Goal: Transaction & Acquisition: Purchase product/service

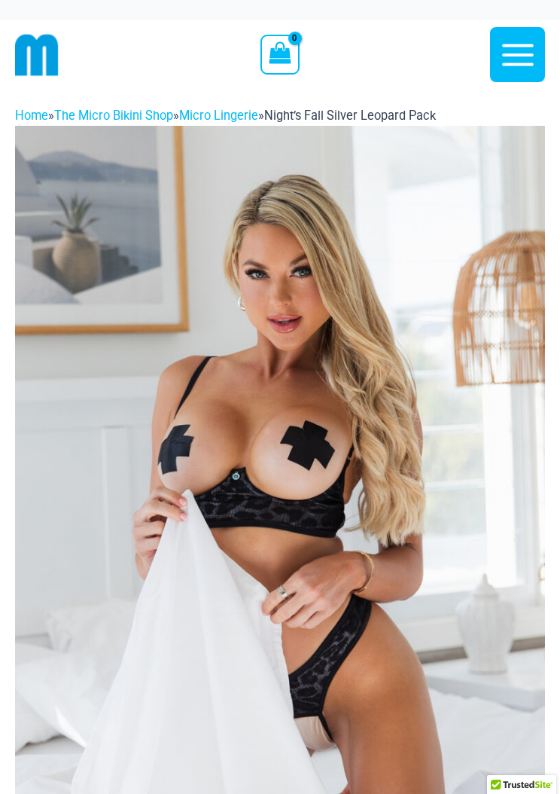
scroll to position [2, 0]
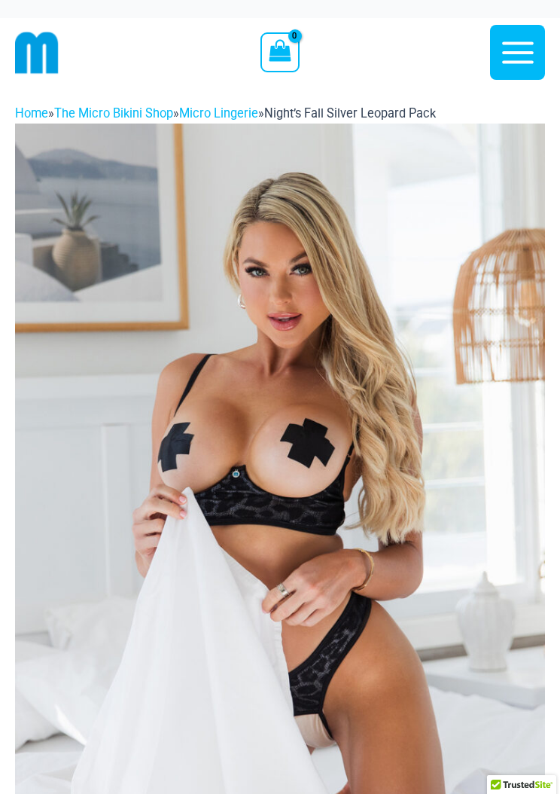
click at [510, 35] on icon "button" at bounding box center [518, 53] width 38 height 38
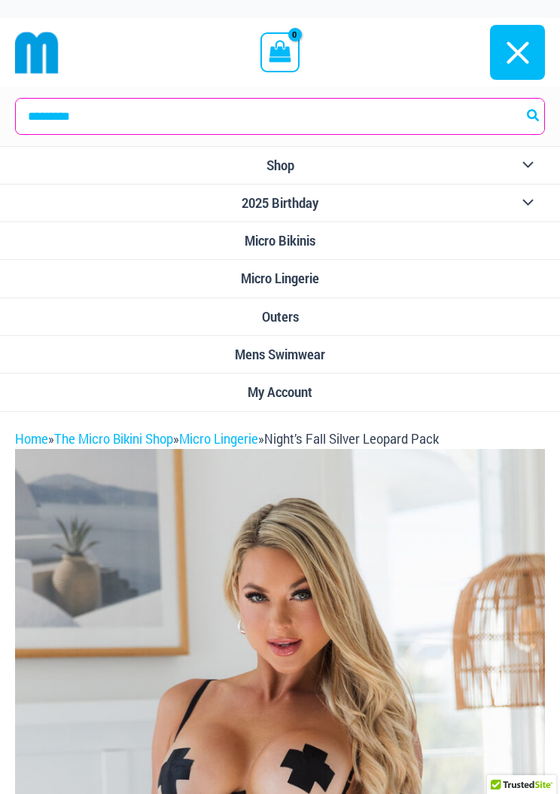
click at [526, 166] on button "Menu Toggle" at bounding box center [524, 165] width 41 height 37
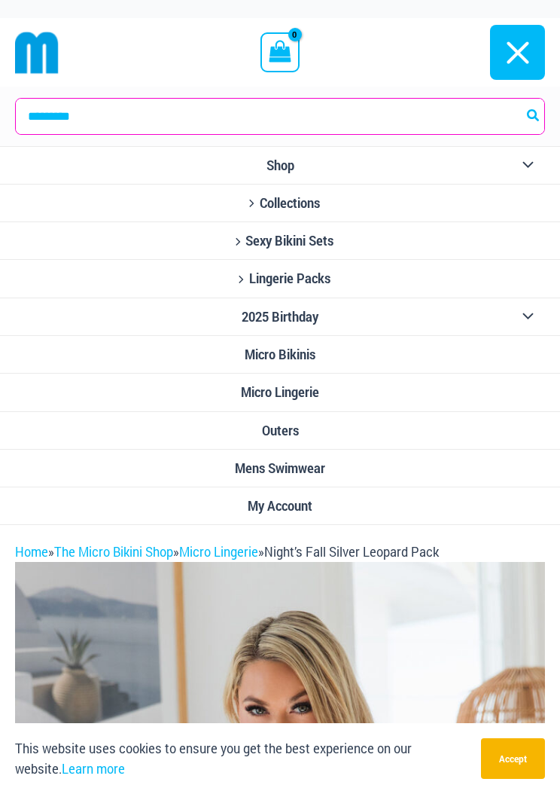
click at [283, 160] on span "Shop" at bounding box center [281, 165] width 28 height 16
click at [326, 450] on link "Mens Swimwear" at bounding box center [280, 469] width 560 height 38
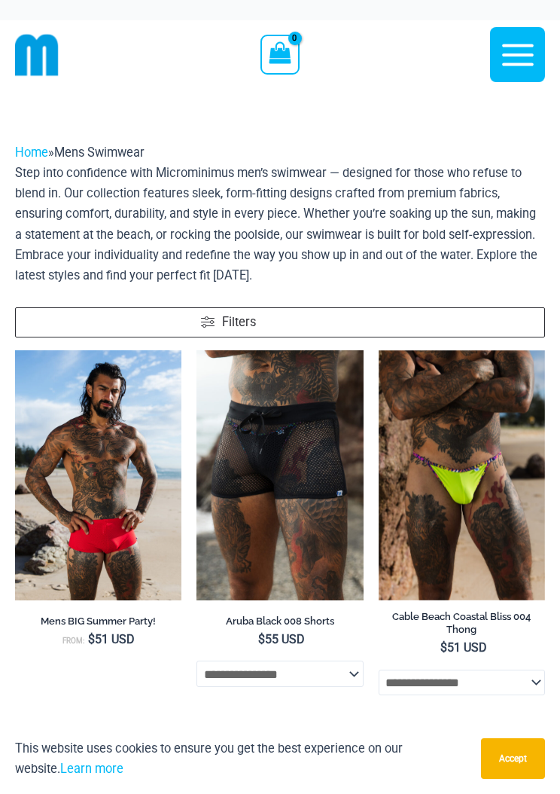
click at [524, 41] on icon "button" at bounding box center [518, 55] width 38 height 38
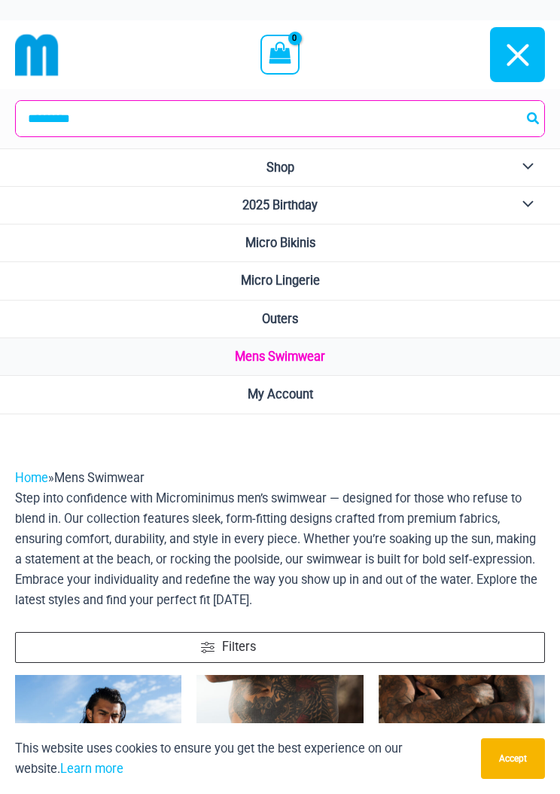
click at [405, 313] on link "Outers" at bounding box center [280, 320] width 560 height 38
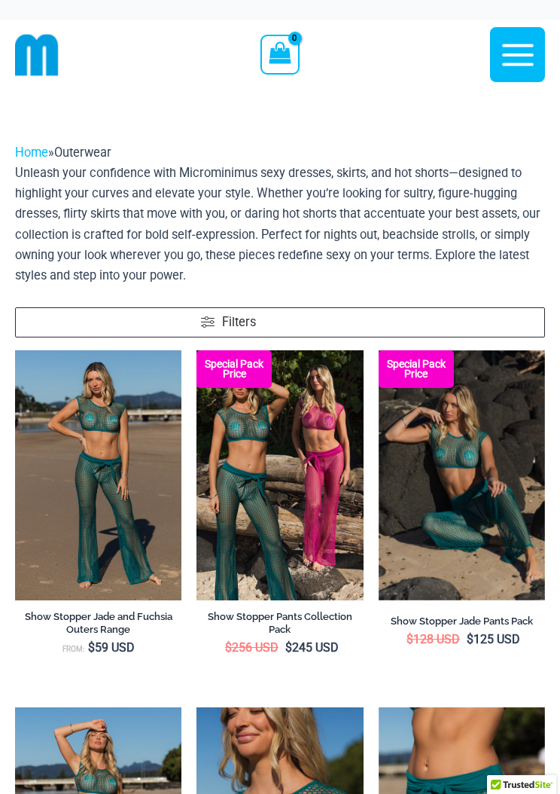
click at [523, 56] on icon "button" at bounding box center [518, 55] width 32 height 22
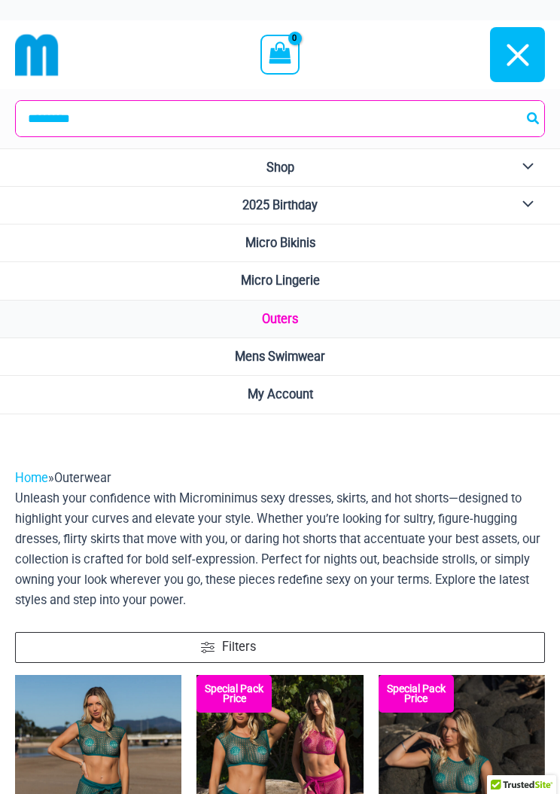
click at [530, 206] on button "Menu Toggle" at bounding box center [524, 205] width 41 height 37
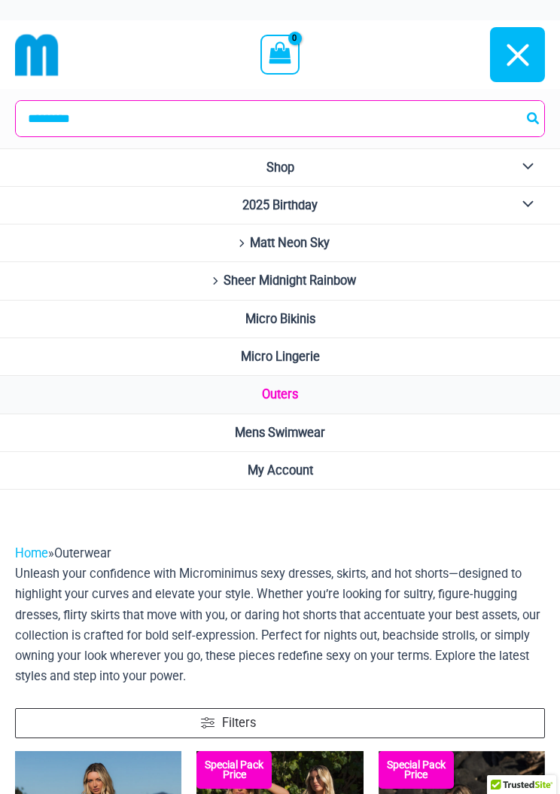
click at [530, 162] on button "Menu Toggle" at bounding box center [524, 167] width 41 height 37
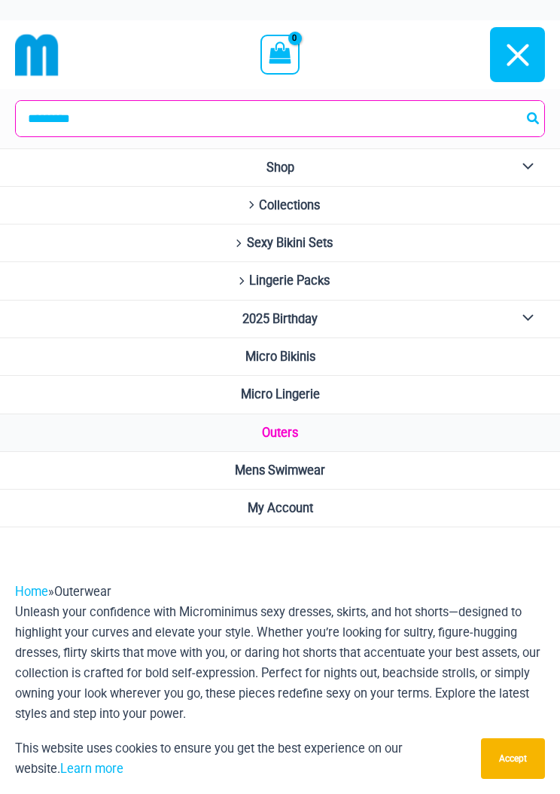
click at [249, 208] on icon "Site Navigation" at bounding box center [251, 205] width 11 height 8
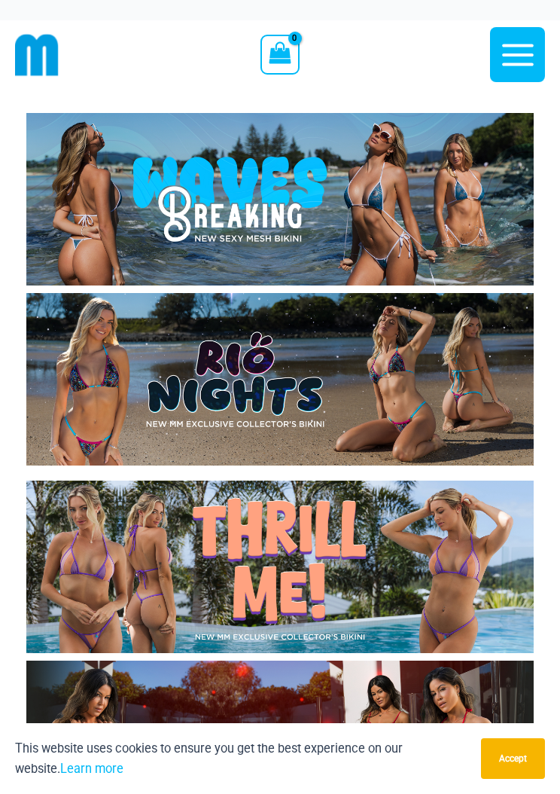
click at [507, 49] on icon "button" at bounding box center [518, 55] width 38 height 38
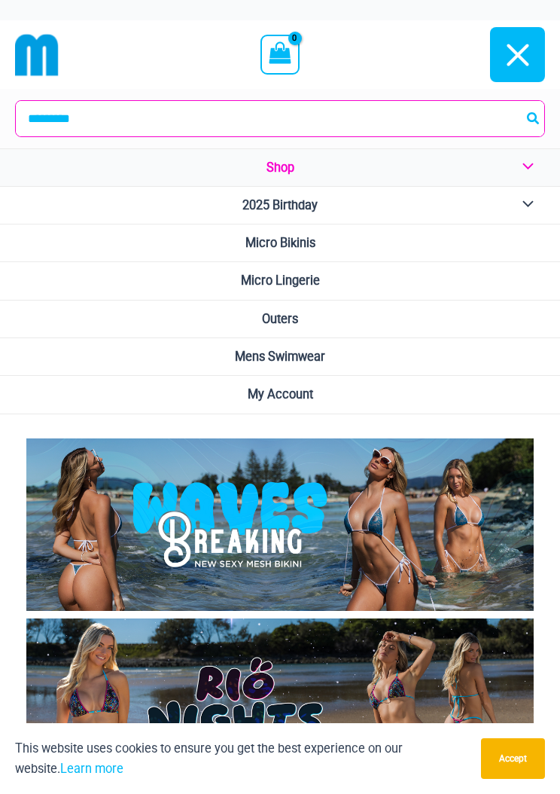
click at [451, 246] on link "Micro Bikinis" at bounding box center [280, 243] width 560 height 38
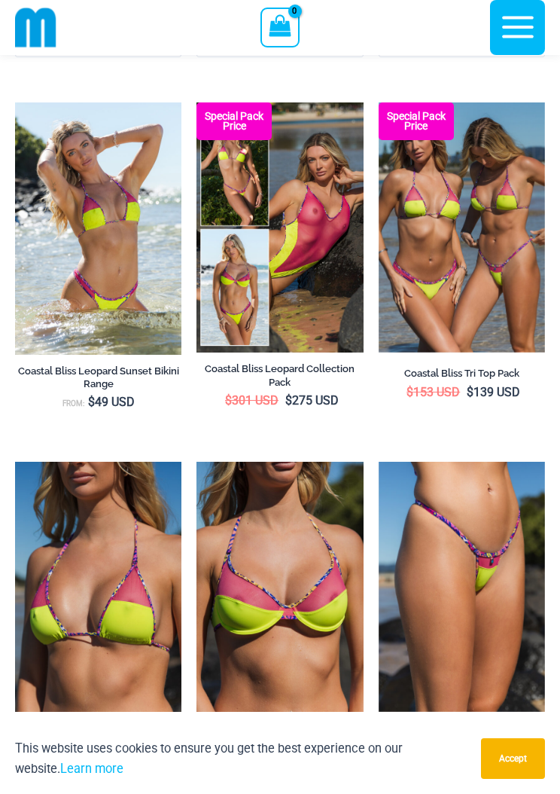
scroll to position [2446, 0]
